Goal: Understand process/instructions: Learn about a topic

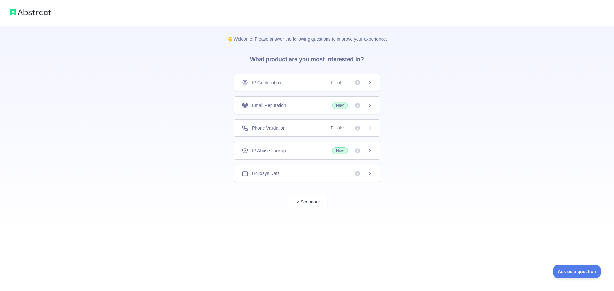
click at [268, 126] on span "Phone Validation" at bounding box center [269, 128] width 34 height 6
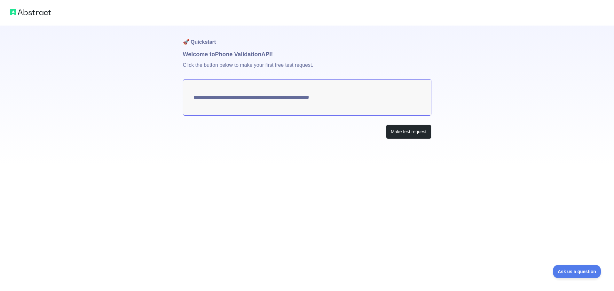
click at [290, 97] on textarea "**********" at bounding box center [307, 97] width 248 height 36
click at [24, 13] on img at bounding box center [30, 12] width 41 height 9
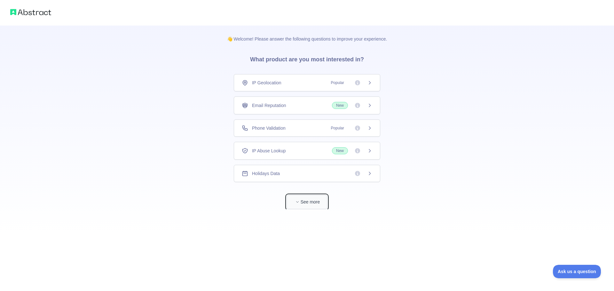
click at [307, 206] on button "See more" at bounding box center [306, 202] width 41 height 14
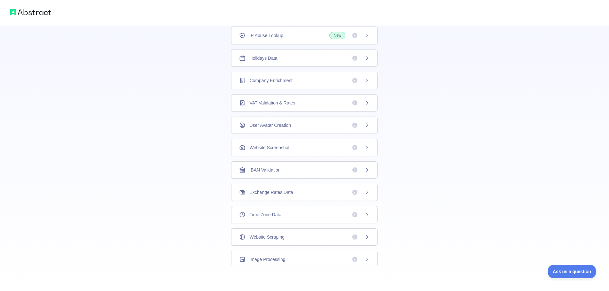
scroll to position [19, 0]
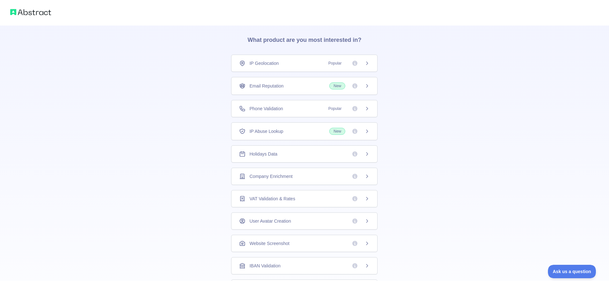
click at [265, 108] on span "Phone Validation" at bounding box center [266, 108] width 34 height 6
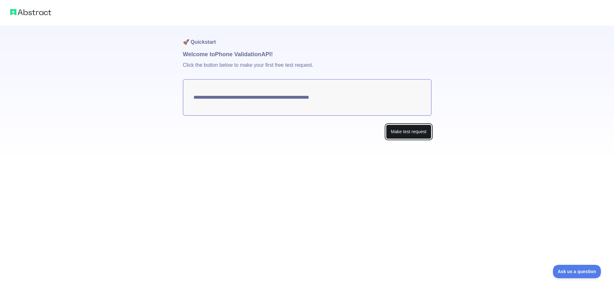
click at [409, 135] on button "Make test request" at bounding box center [408, 132] width 45 height 14
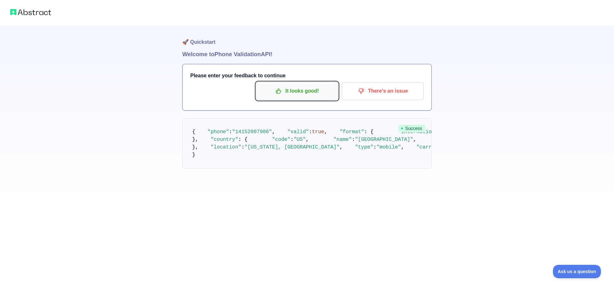
click at [299, 88] on p "It looks good!" at bounding box center [297, 91] width 72 height 11
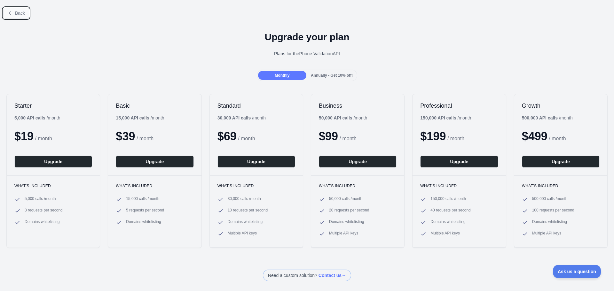
click at [15, 13] on span "Back" at bounding box center [20, 13] width 10 height 5
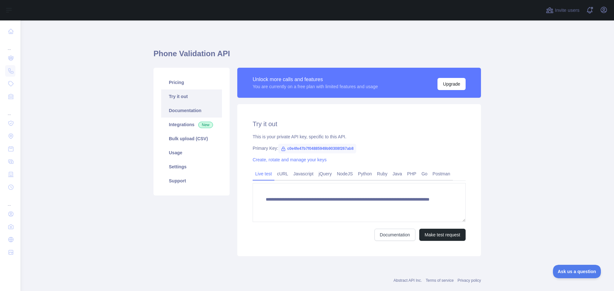
click at [183, 112] on link "Documentation" at bounding box center [191, 111] width 61 height 14
click at [182, 111] on link "Documentation" at bounding box center [191, 111] width 61 height 14
click at [281, 149] on icon at bounding box center [283, 148] width 5 height 5
drag, startPoint x: 283, startPoint y: 148, endPoint x: 364, endPoint y: 148, distance: 80.2
click at [364, 148] on div "Primary Key: c0e4fe47b7f04885949b90308f267ab8" at bounding box center [358, 148] width 213 height 6
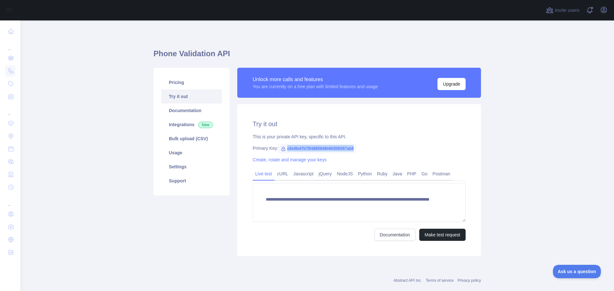
copy span "c0e4fe47b7f04885949b90308f267ab8"
